Goal: Information Seeking & Learning: Learn about a topic

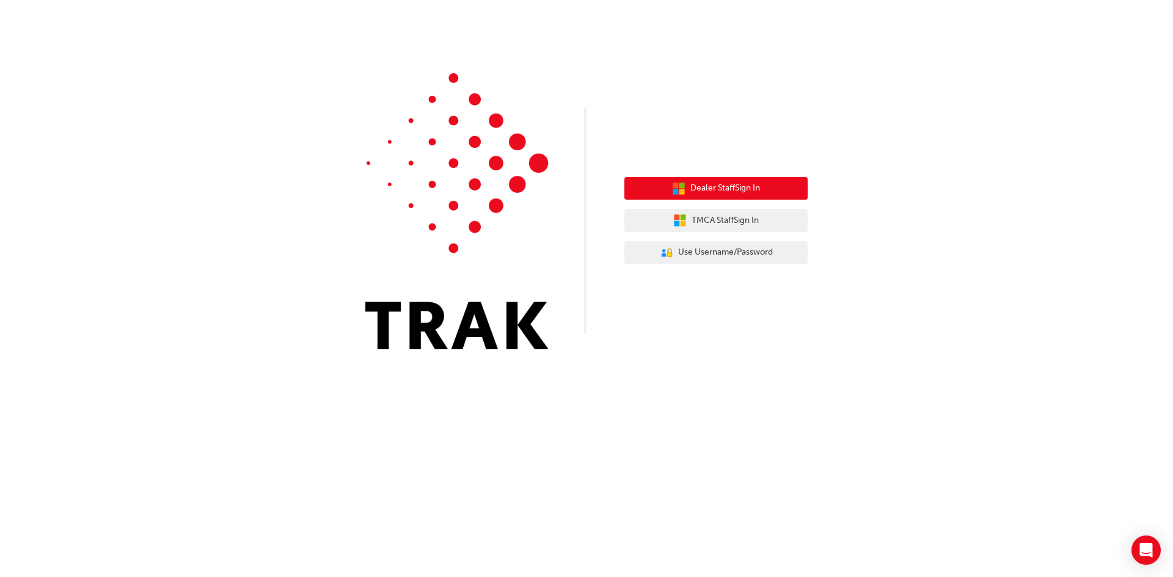
click at [697, 189] on span "Dealer Staff Sign In" at bounding box center [725, 188] width 70 height 14
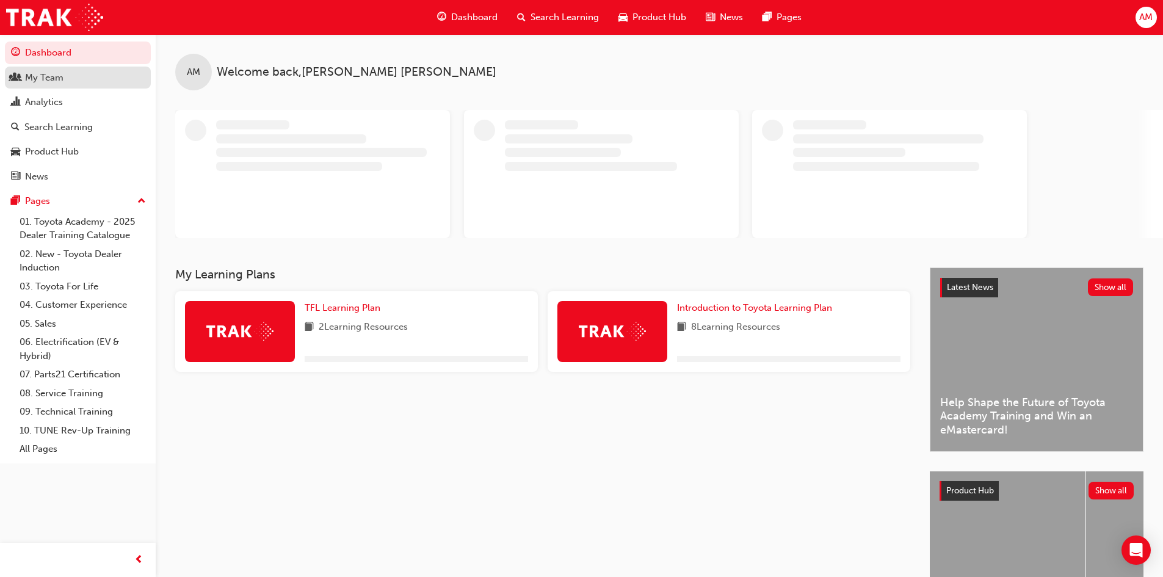
click at [76, 76] on div "My Team" at bounding box center [78, 77] width 134 height 15
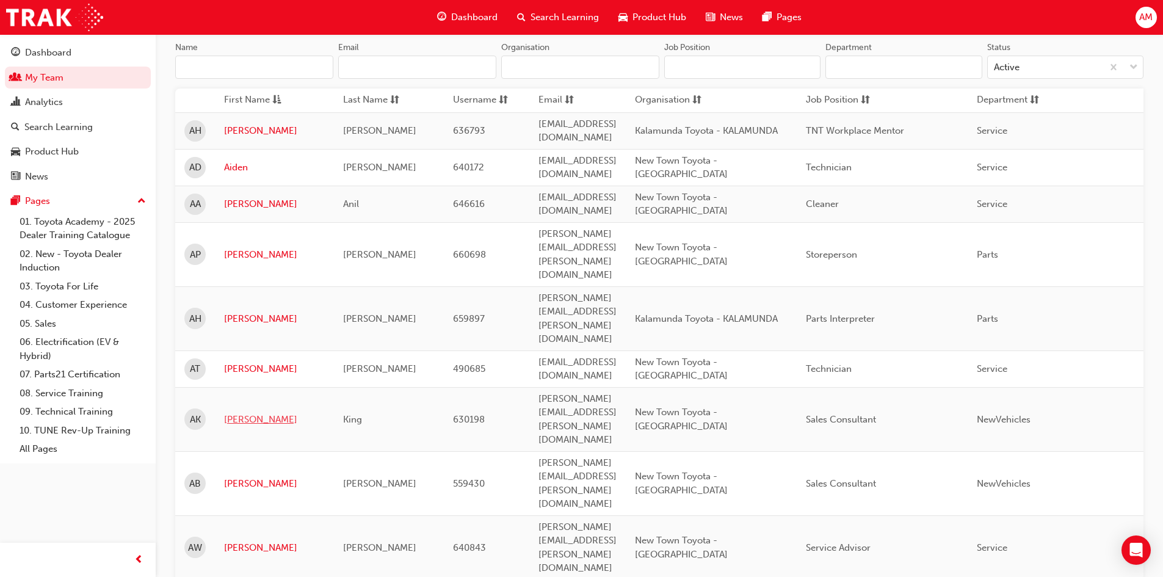
scroll to position [183, 0]
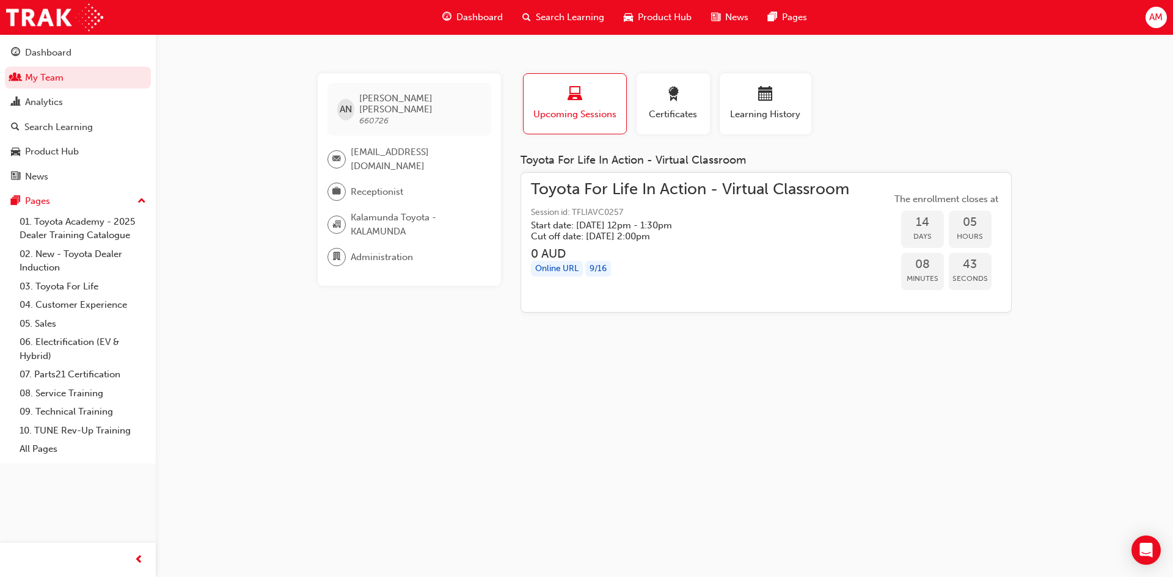
click at [592, 103] on div "button" at bounding box center [575, 96] width 84 height 19
click at [678, 107] on span "Certificates" at bounding box center [673, 114] width 55 height 14
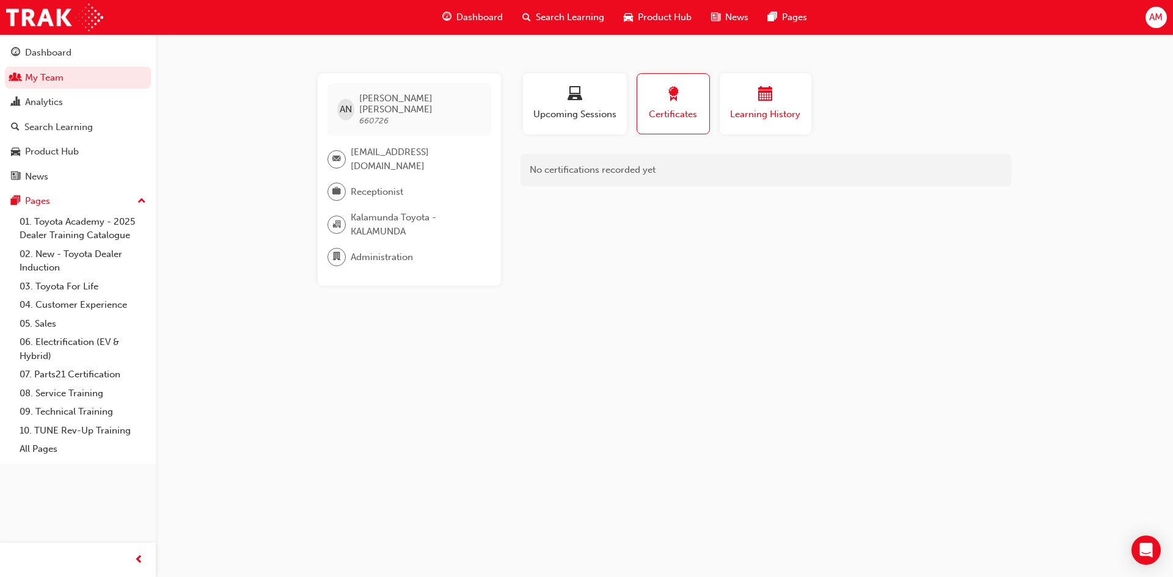
click at [756, 106] on div "Learning History" at bounding box center [765, 104] width 73 height 35
click at [675, 114] on span "Certificates" at bounding box center [673, 114] width 55 height 14
click at [573, 104] on div "button" at bounding box center [575, 96] width 86 height 19
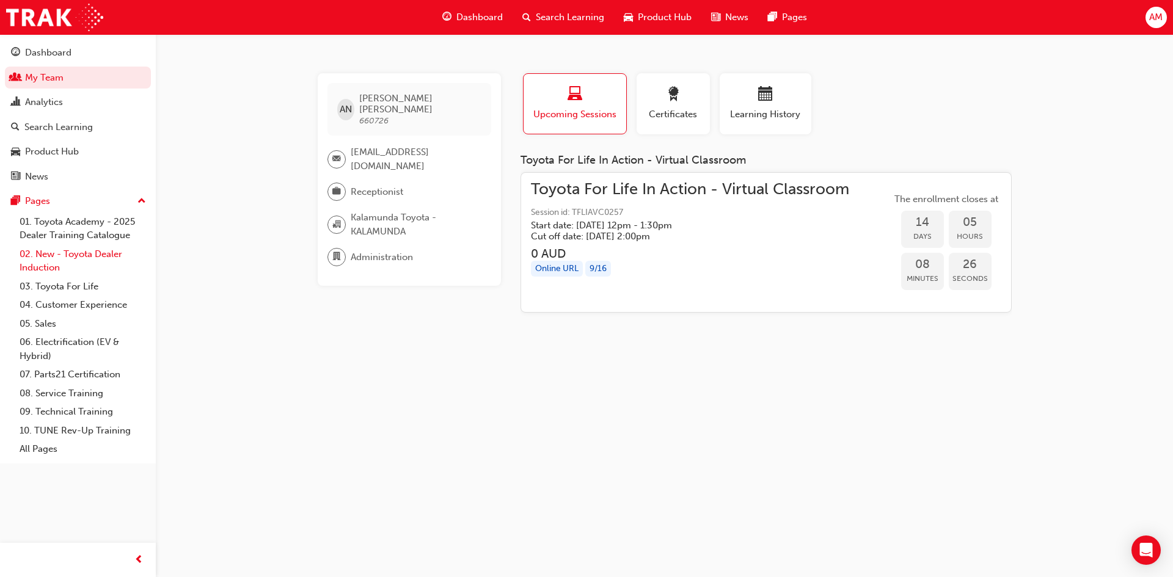
click at [59, 275] on link "02. New - Toyota Dealer Induction" at bounding box center [83, 261] width 136 height 32
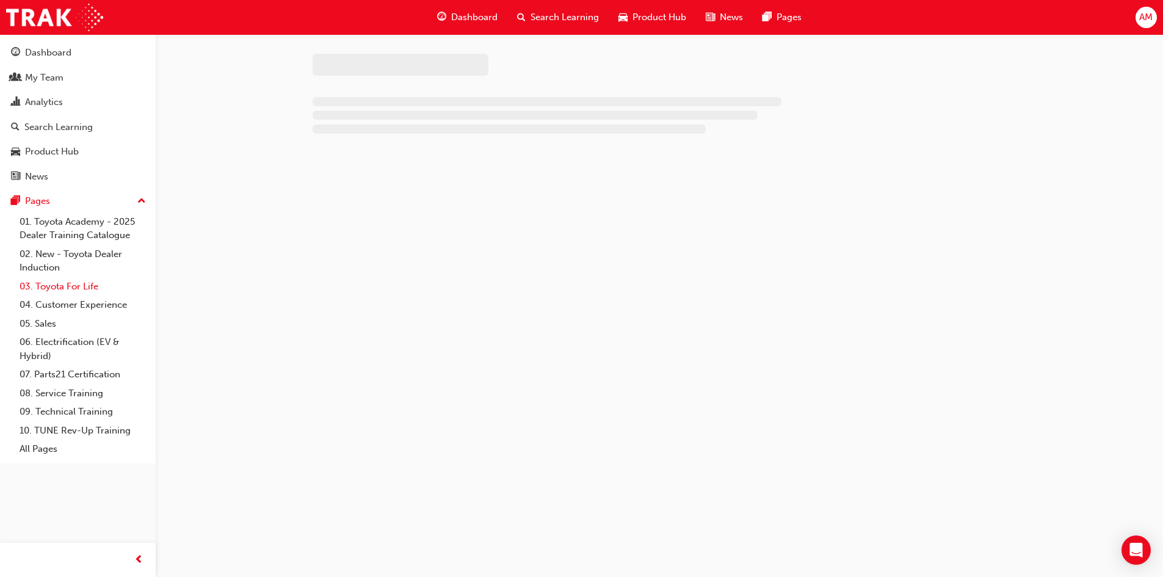
click at [60, 286] on link "03. Toyota For Life" at bounding box center [83, 286] width 136 height 19
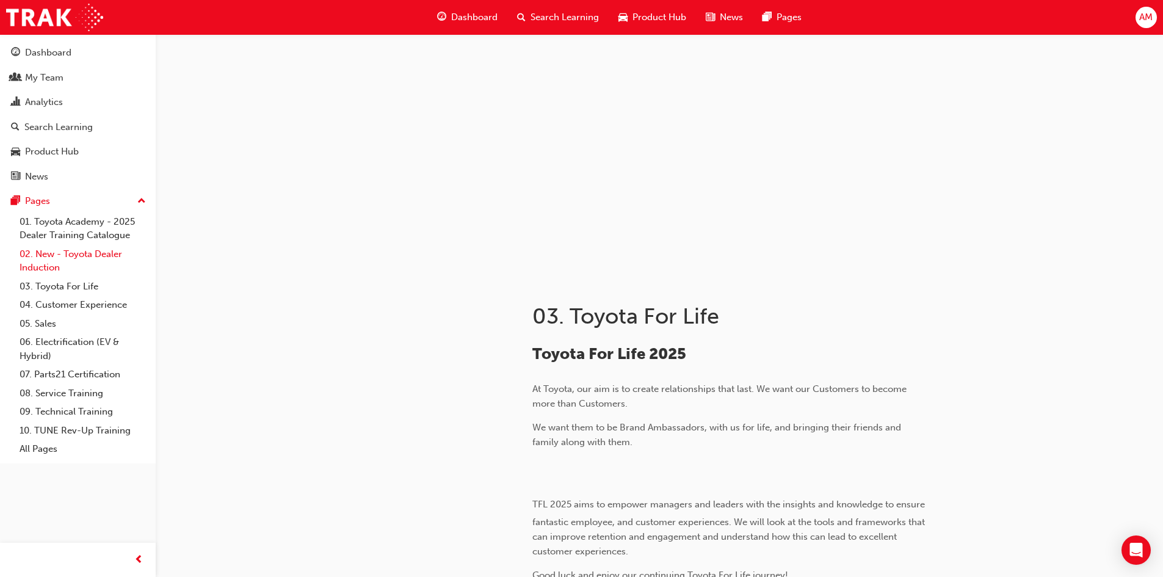
click at [40, 265] on link "02. New - Toyota Dealer Induction" at bounding box center [83, 261] width 136 height 32
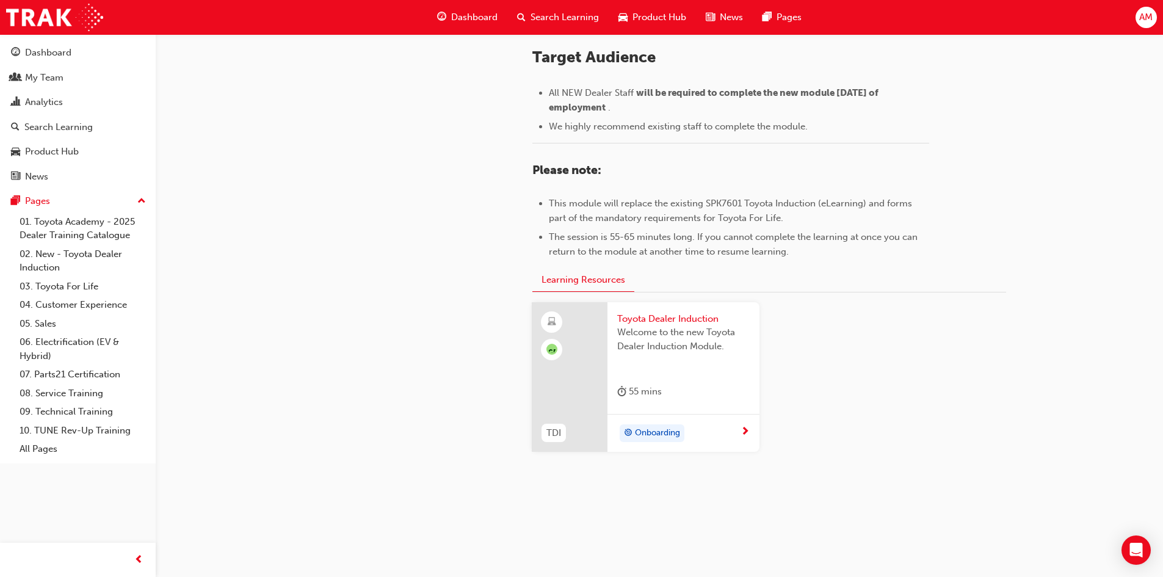
scroll to position [517, 0]
click at [643, 316] on span "Toyota Dealer Induction" at bounding box center [683, 316] width 133 height 14
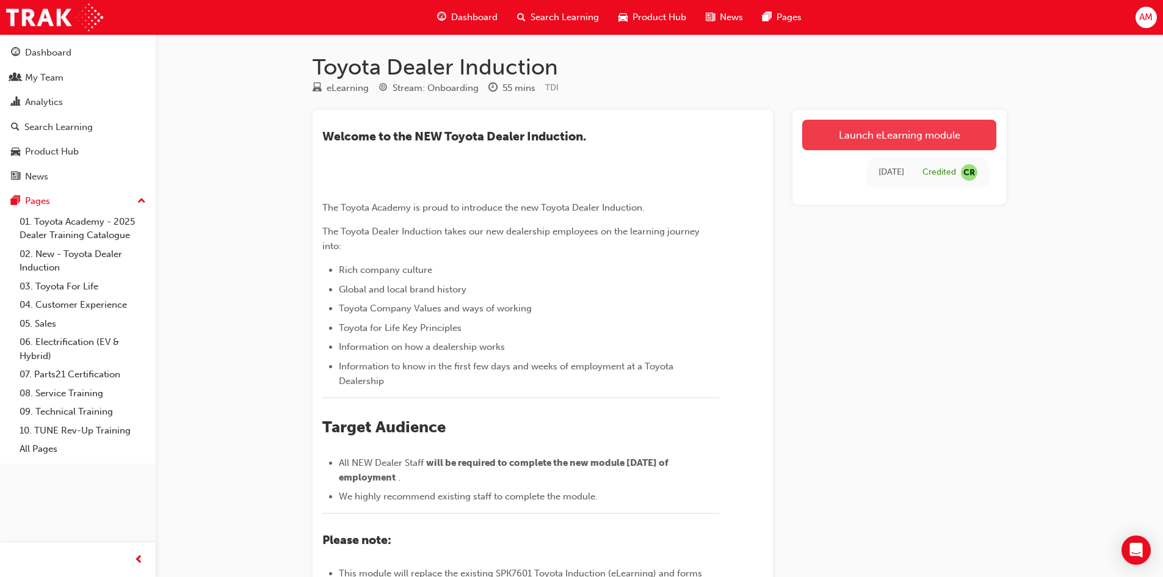
click at [859, 137] on link "Launch eLearning module" at bounding box center [900, 135] width 194 height 31
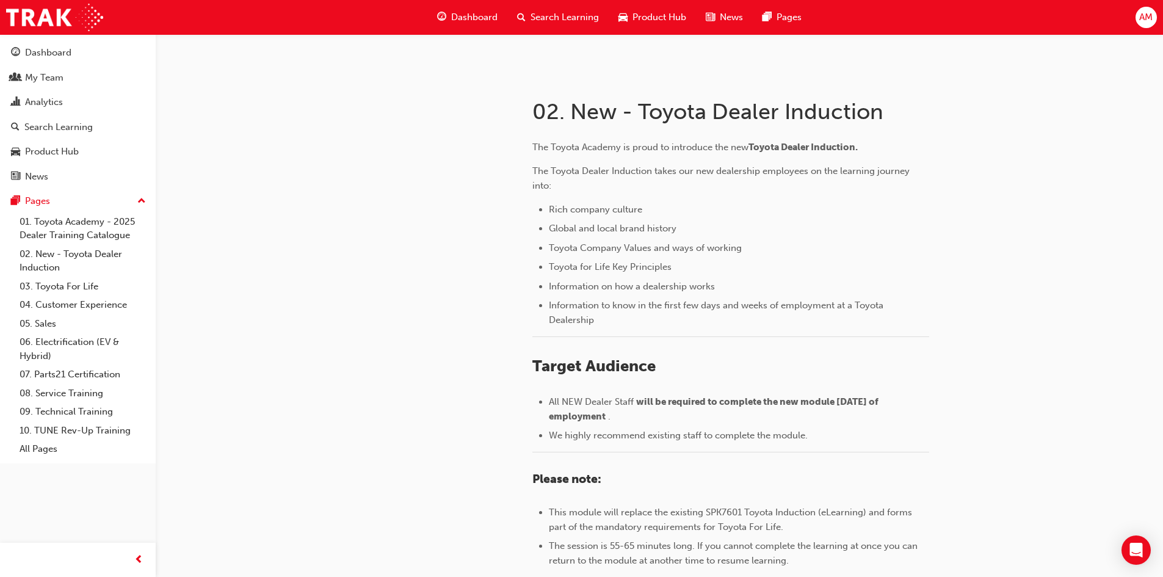
scroll to position [28, 0]
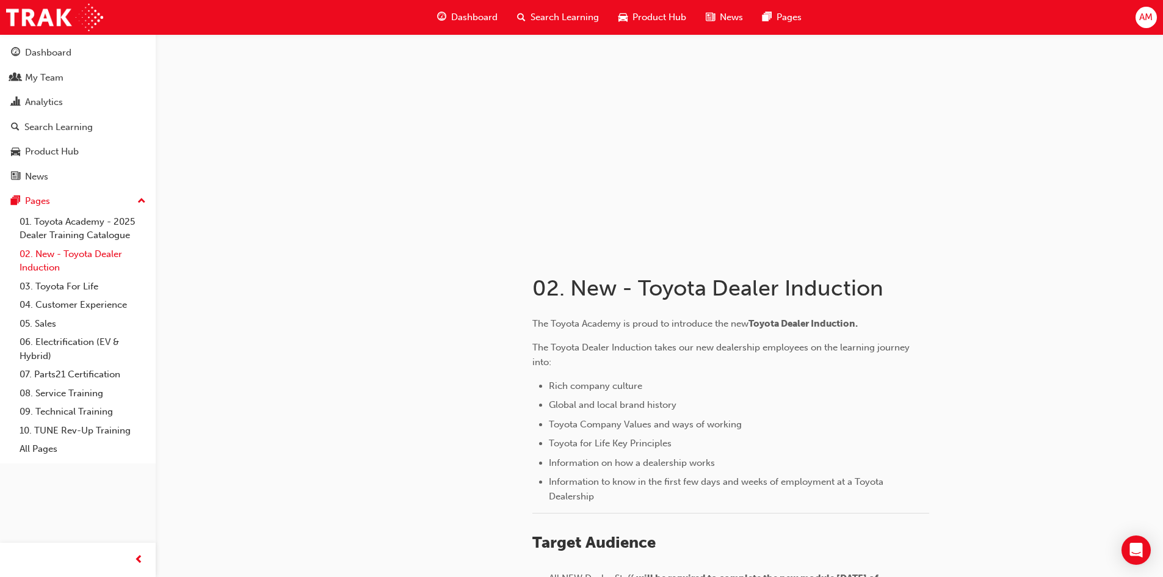
click at [57, 255] on link "02. New - Toyota Dealer Induction" at bounding box center [83, 261] width 136 height 32
click at [82, 258] on link "02. New - Toyota Dealer Induction" at bounding box center [83, 261] width 136 height 32
click at [82, 255] on link "02. New - Toyota Dealer Induction" at bounding box center [83, 261] width 136 height 32
click at [763, 322] on span "Toyota Dealer Induction." at bounding box center [803, 323] width 109 height 11
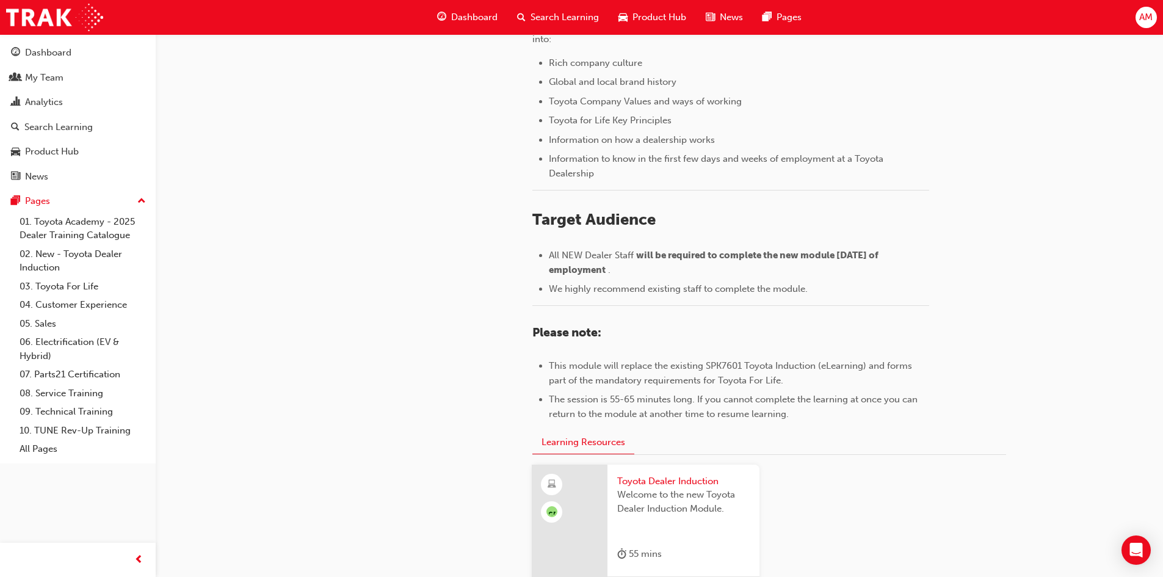
scroll to position [456, 0]
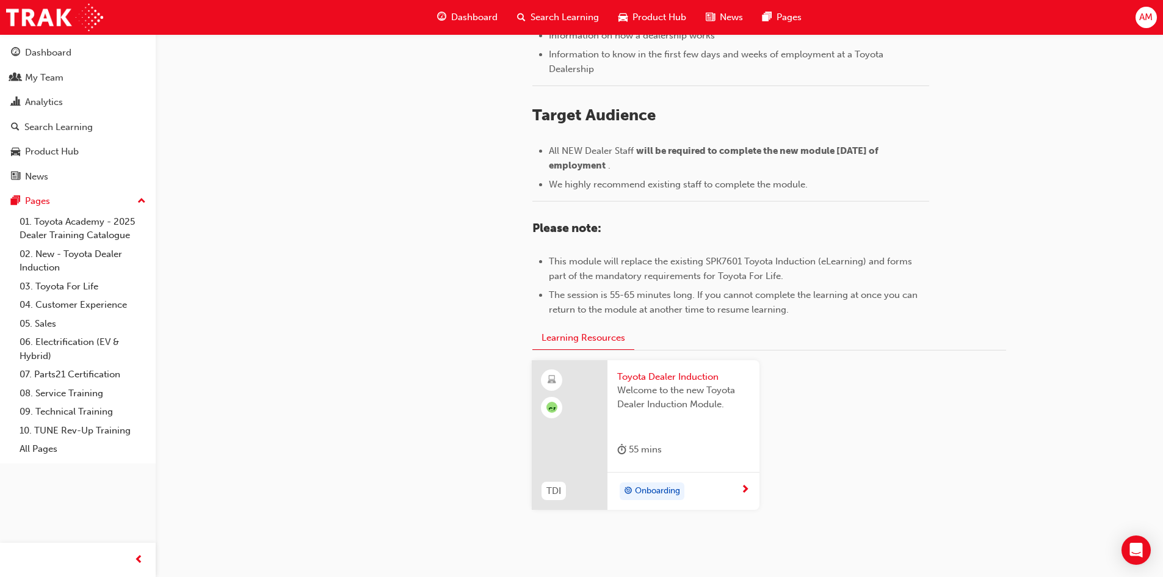
click at [647, 492] on span "Onboarding" at bounding box center [657, 491] width 45 height 14
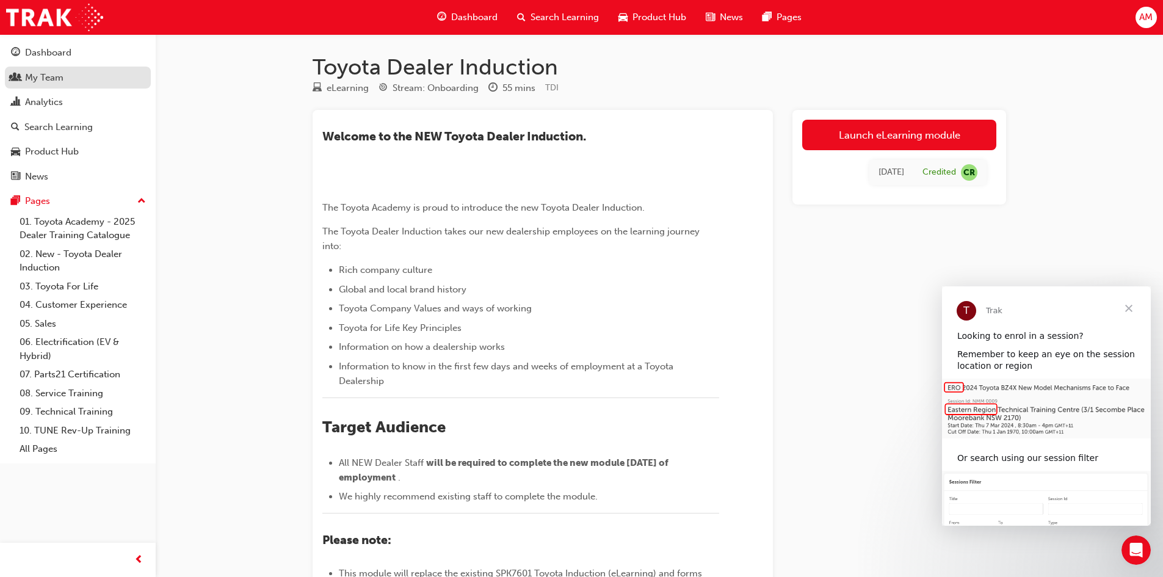
click at [39, 75] on div "My Team" at bounding box center [44, 78] width 38 height 14
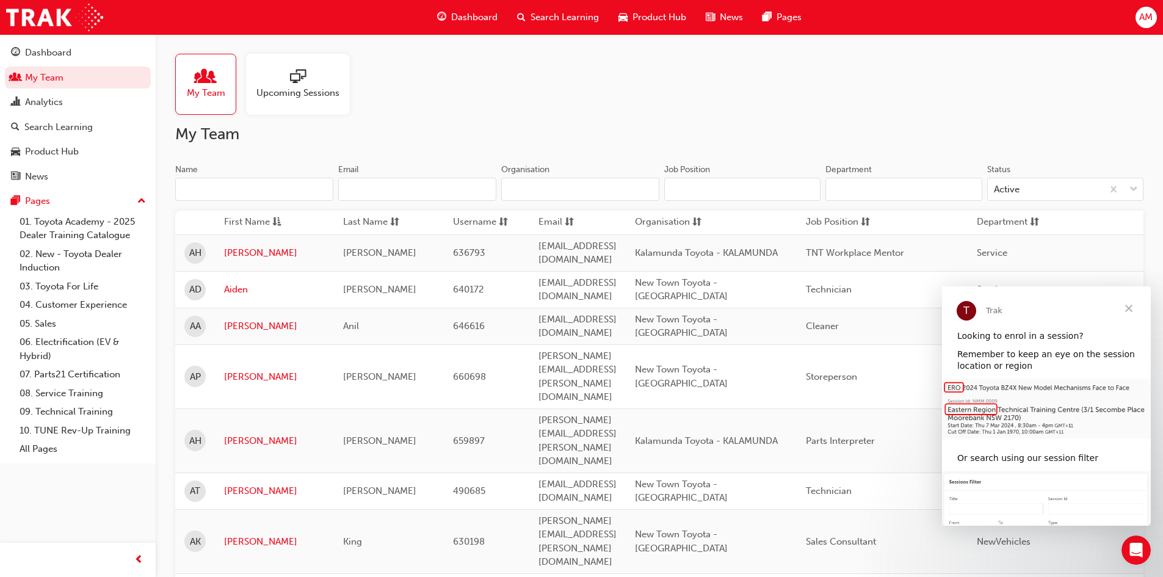
click at [210, 191] on input "Name" at bounding box center [254, 189] width 158 height 23
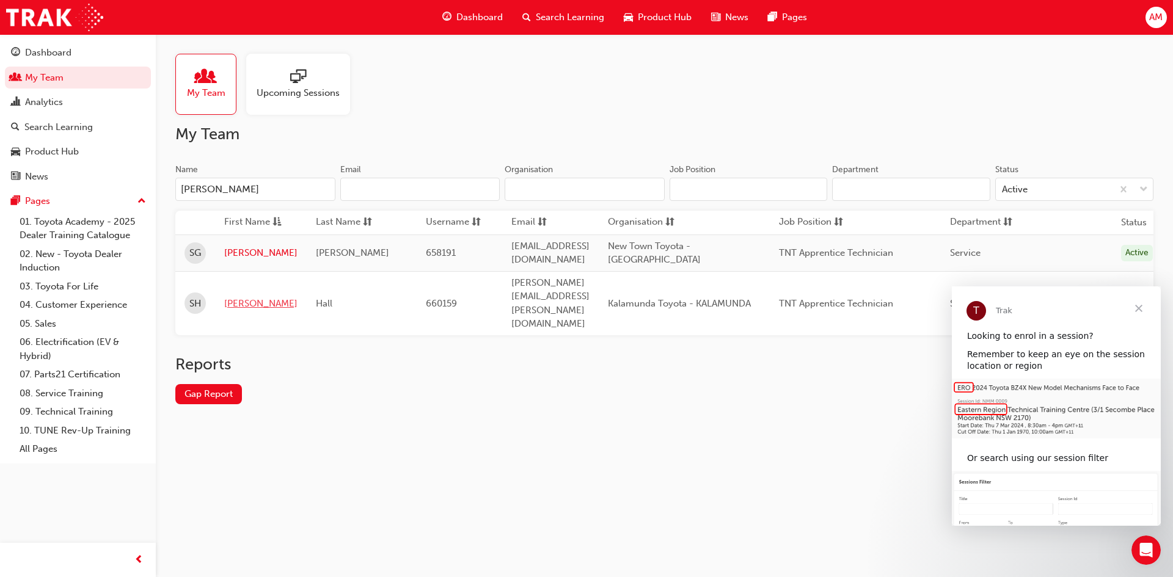
type input "sam"
click at [236, 297] on link "Samuel" at bounding box center [260, 304] width 73 height 14
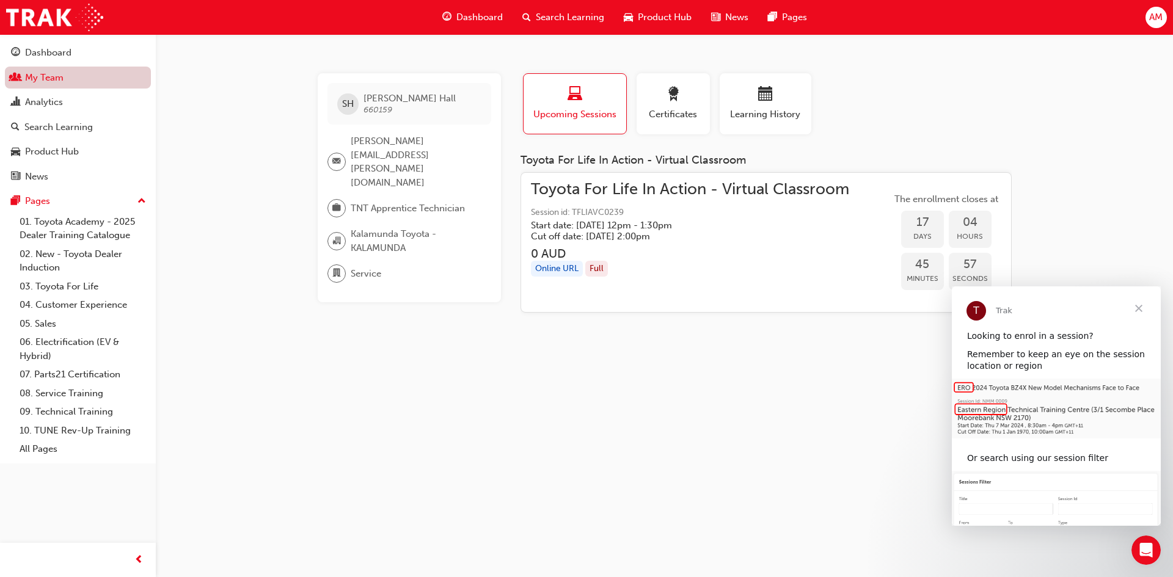
click at [41, 81] on link "My Team" at bounding box center [78, 78] width 146 height 23
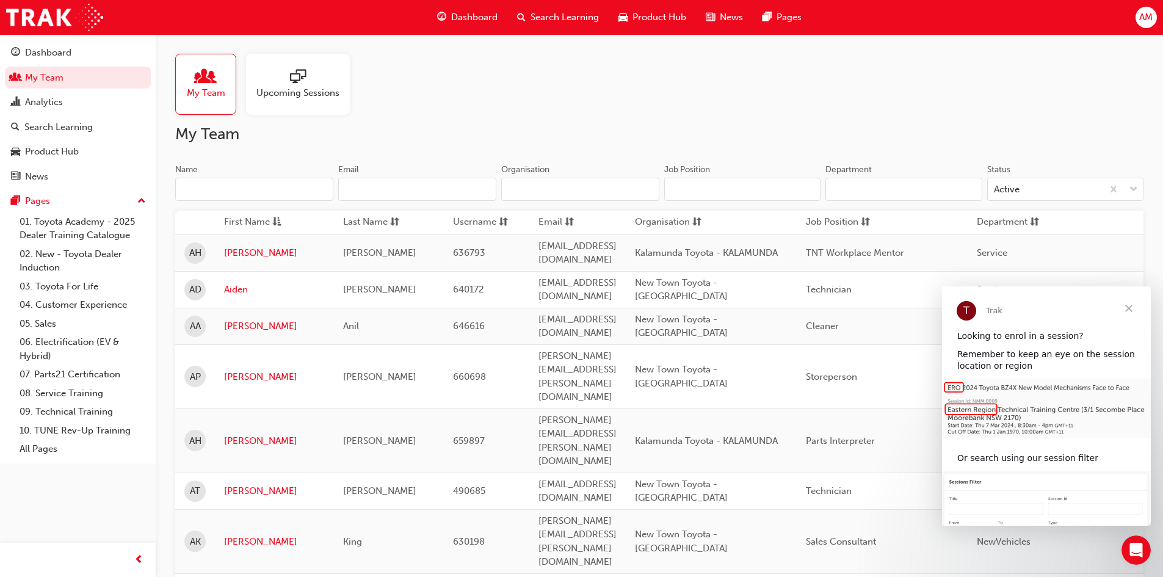
click at [237, 197] on input "Name" at bounding box center [254, 189] width 158 height 23
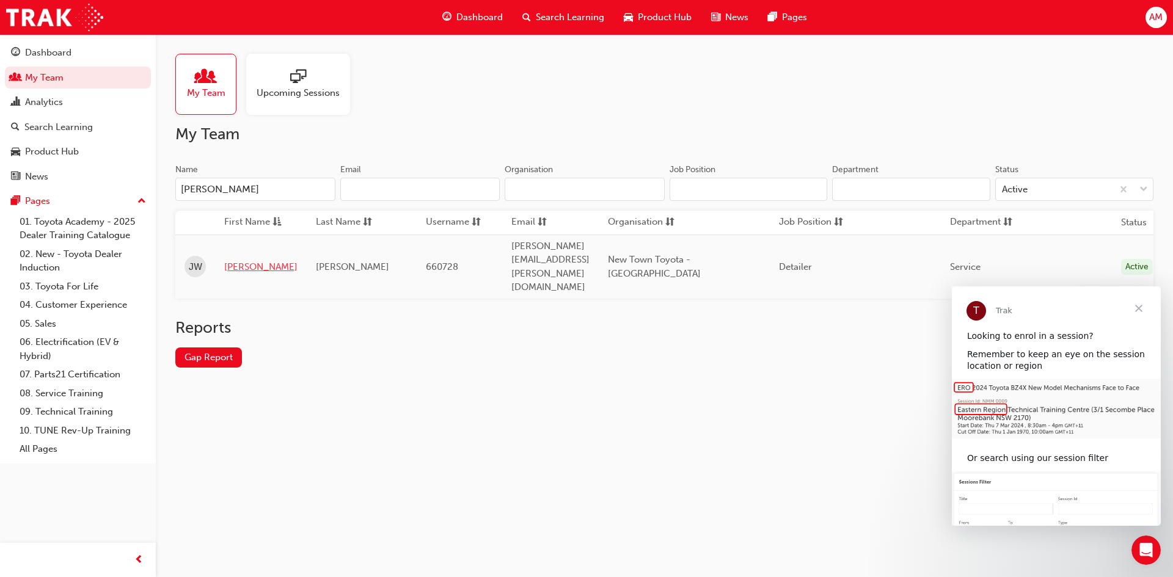
type input "john wri"
click at [236, 260] on link "John" at bounding box center [260, 267] width 73 height 14
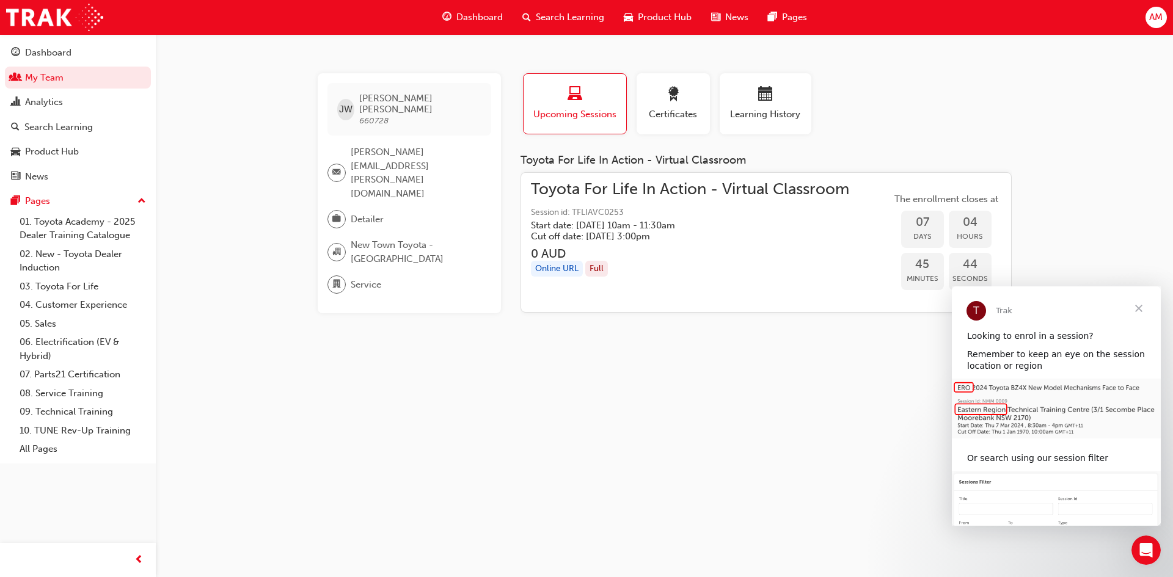
click at [1140, 307] on span "Close" at bounding box center [1138, 308] width 44 height 44
